Goal: Find specific page/section: Find specific page/section

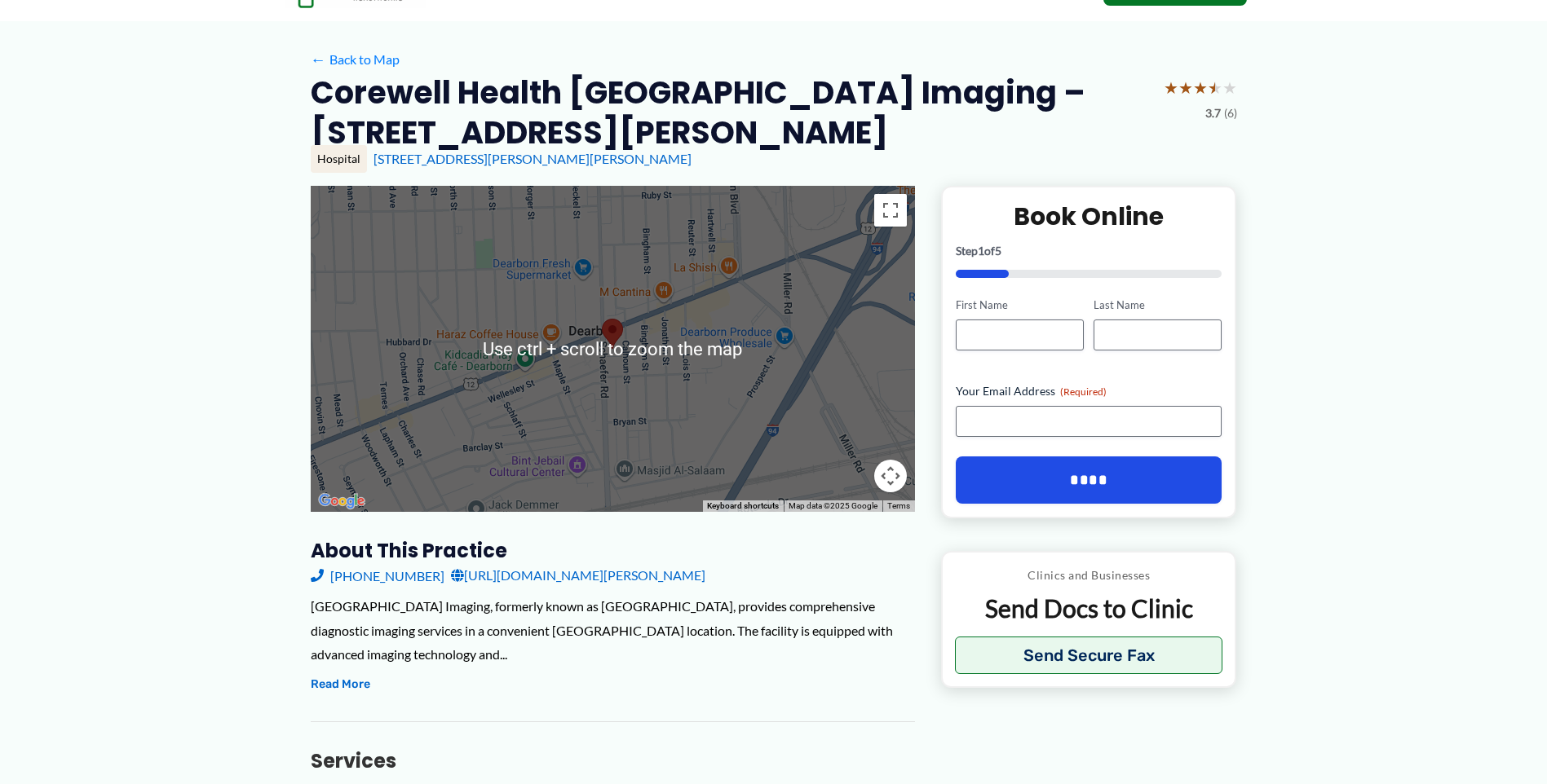
scroll to position [82, 0]
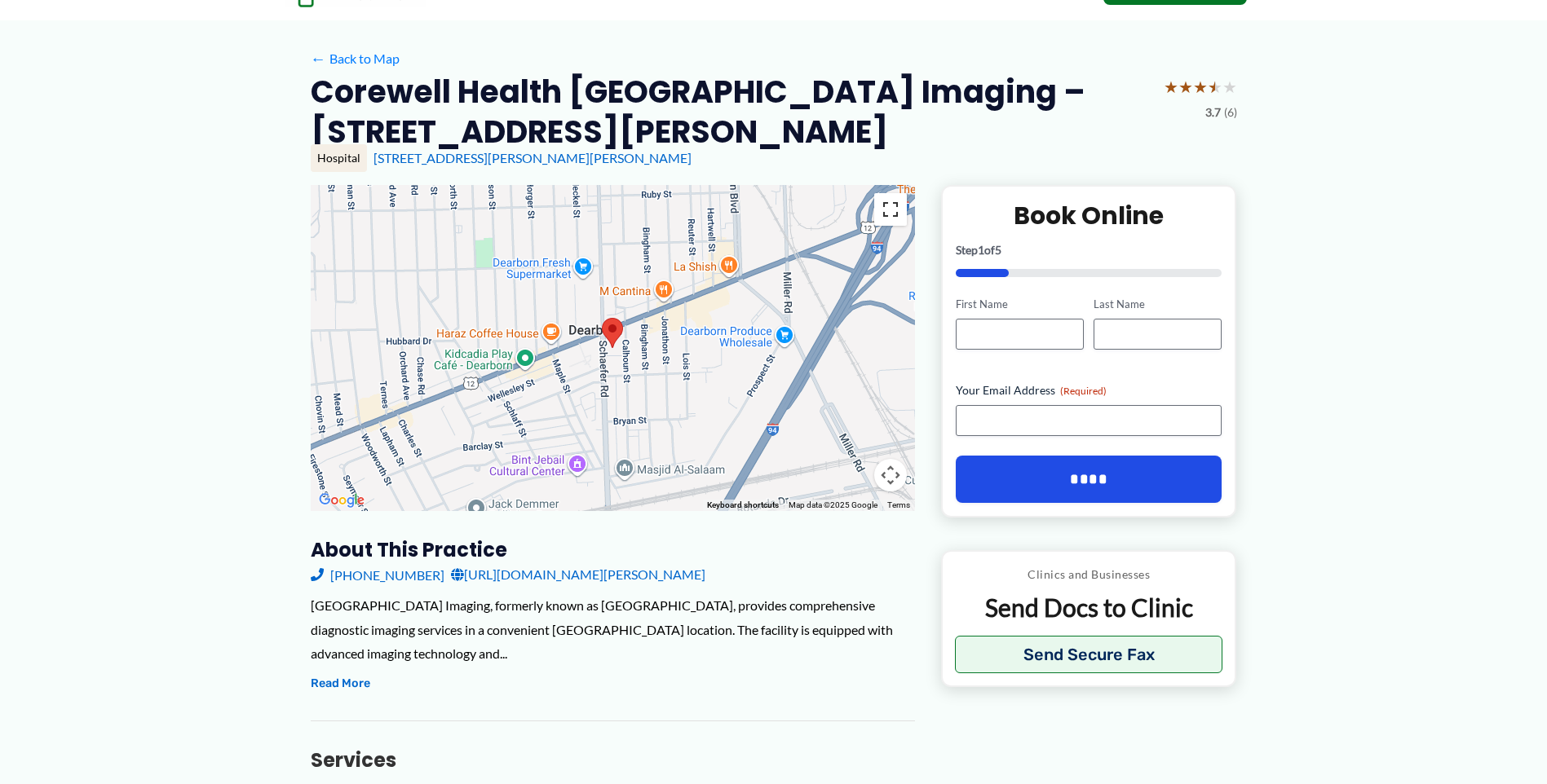
click at [884, 210] on button "Toggle fullscreen view" at bounding box center [891, 209] width 32 height 32
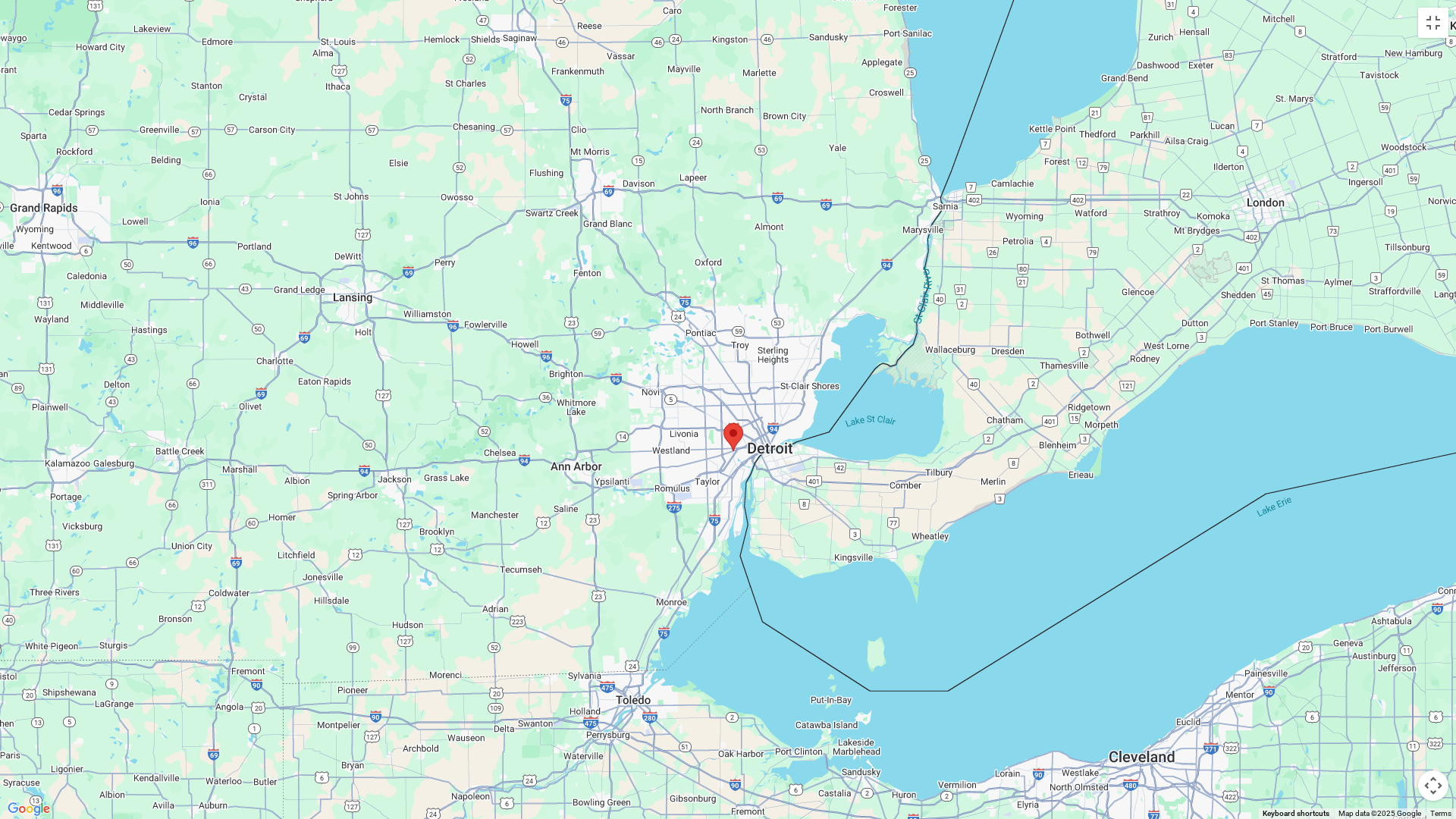
click at [489, 230] on div at bounding box center [728, 410] width 1456 height 819
click at [1429, 39] on div at bounding box center [728, 410] width 1456 height 819
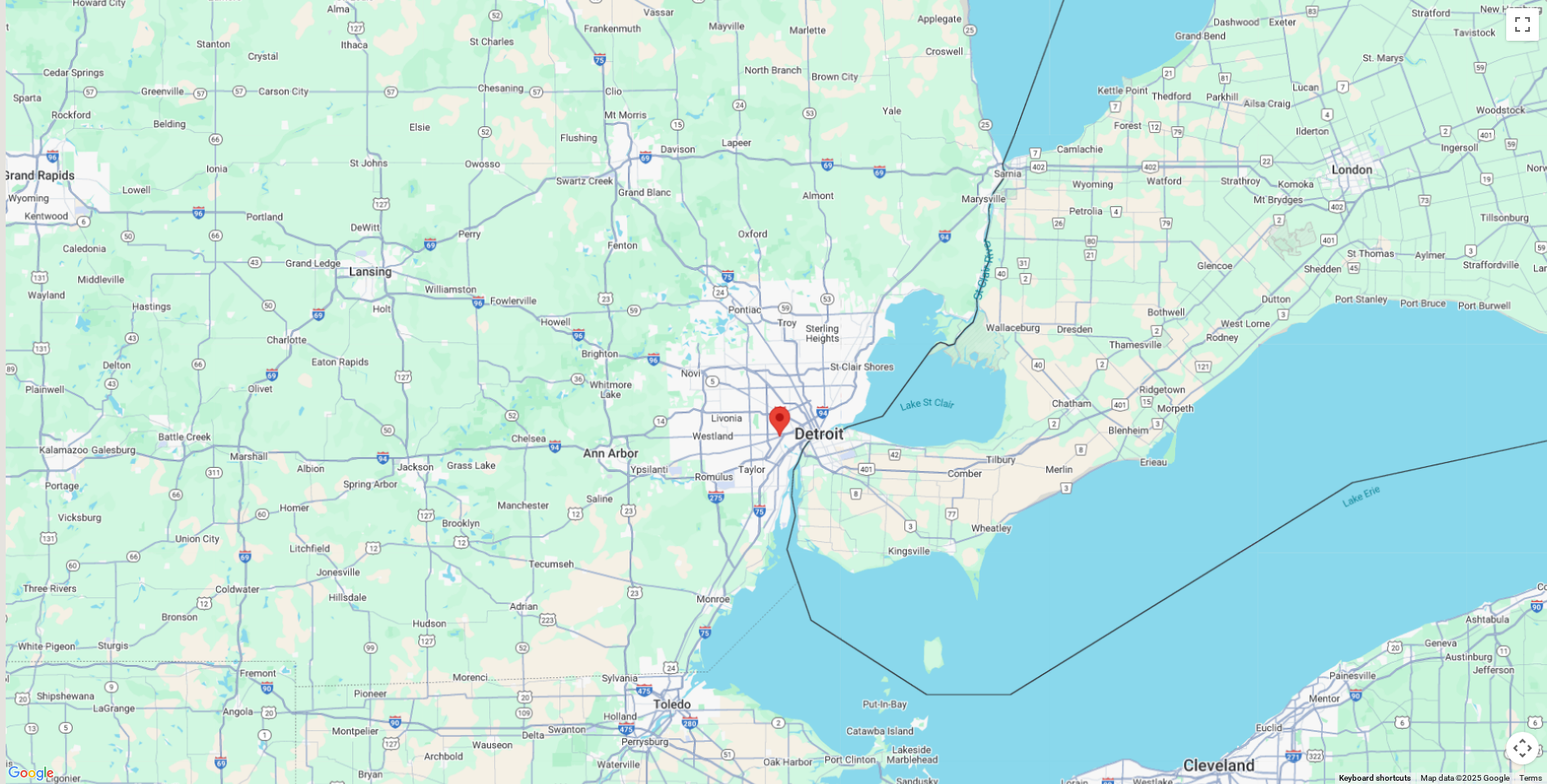
scroll to position [326, 0]
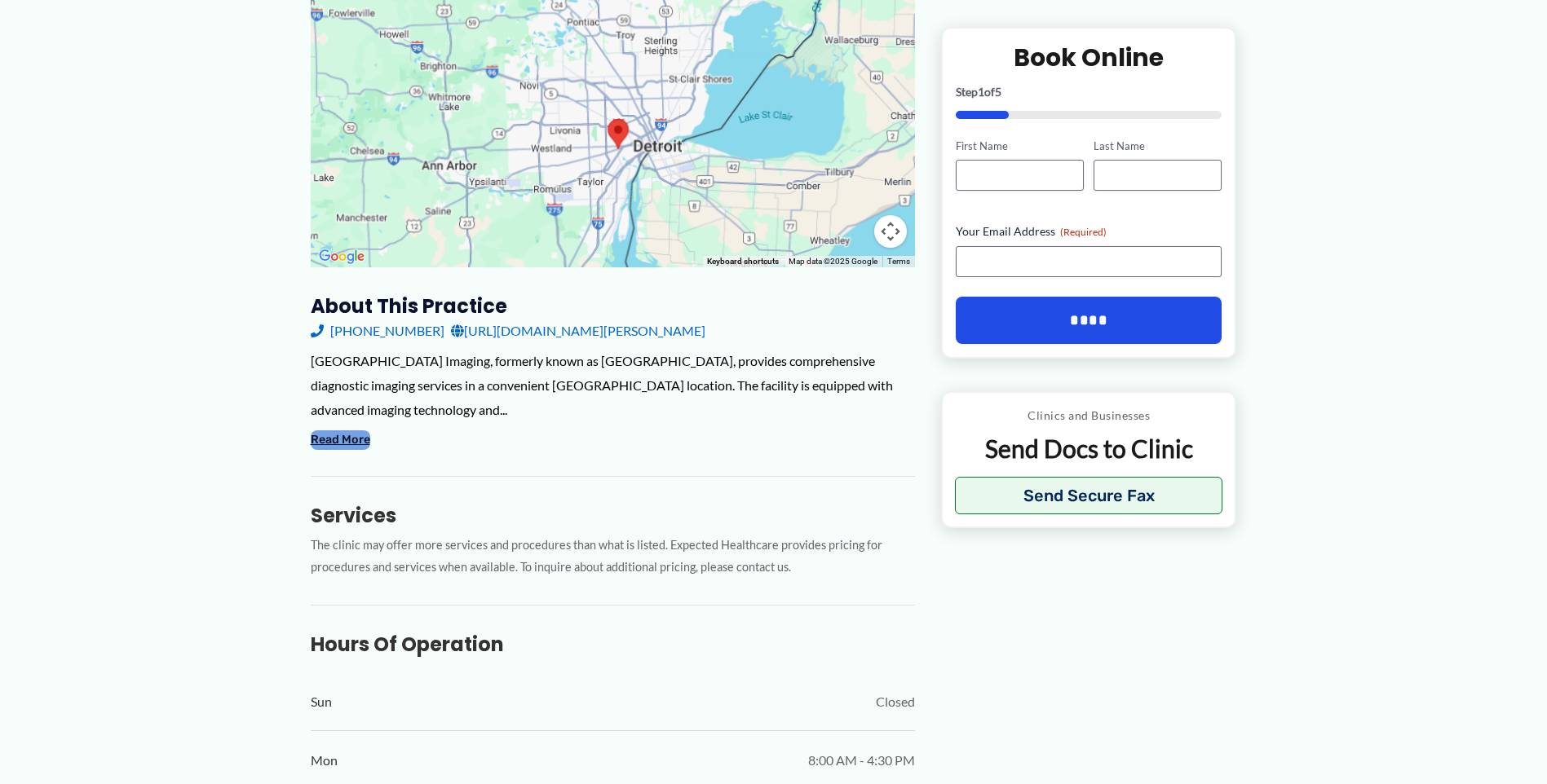
click at [342, 439] on button "Read More" at bounding box center [341, 440] width 60 height 20
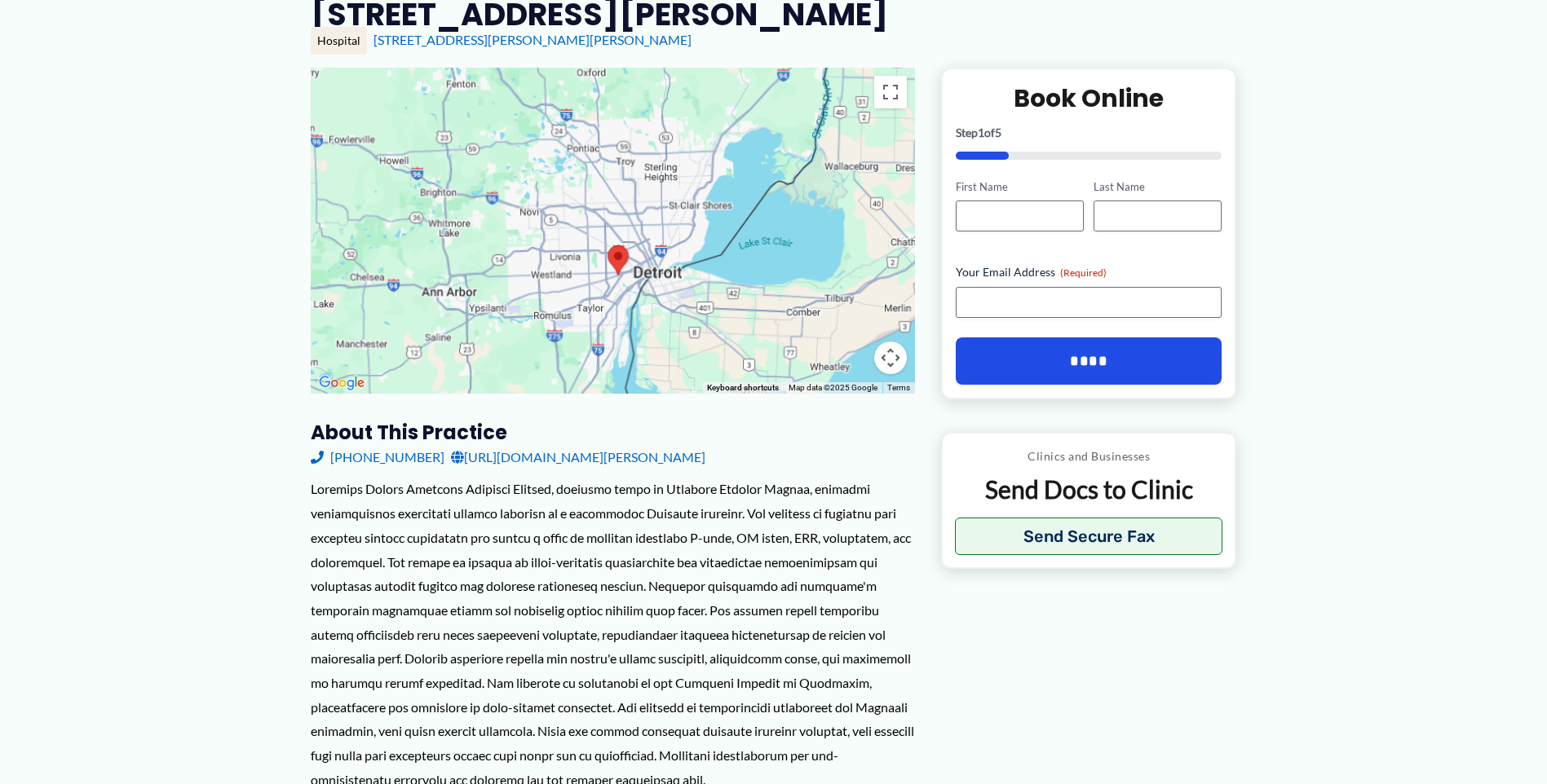
scroll to position [0, 0]
